Goal: Task Accomplishment & Management: Manage account settings

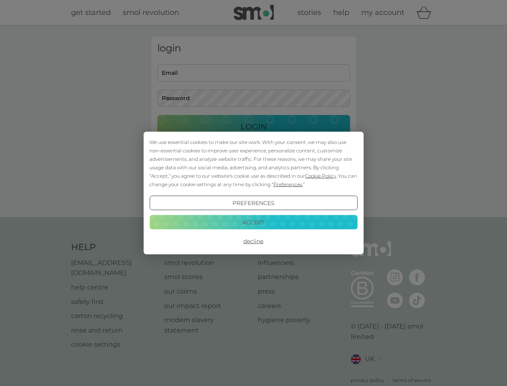
click at [321, 176] on span "Cookie Policy" at bounding box center [320, 176] width 31 height 6
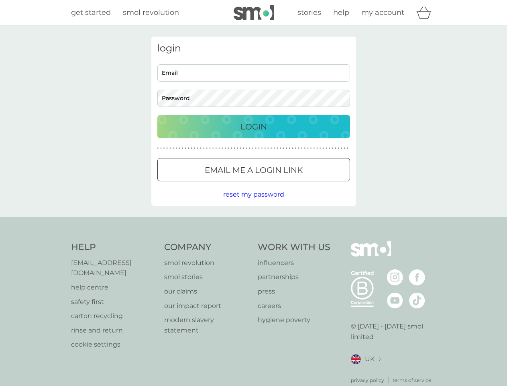
click at [287, 184] on div "login Email Password Login ● ● ● ● ● ● ● ● ● ● ● ● ● ● ● ● ● ● ● ● ● ● ● ● ● ● …" at bounding box center [253, 121] width 205 height 169
click at [253, 203] on div "login Email Password Login ● ● ● ● ● ● ● ● ● ● ● ● ● ● ● ● ● ● ● ● ● ● ● ● ● ● …" at bounding box center [253, 121] width 205 height 169
click at [253, 241] on div "Help [EMAIL_ADDRESS][DOMAIN_NAME] help centre safety first carton recycling rin…" at bounding box center [254, 312] width 366 height 143
click at [253, 222] on div "Help [EMAIL_ADDRESS][DOMAIN_NAME] help centre safety first carton recycling rin…" at bounding box center [253, 312] width 507 height 191
